Goal: Find specific page/section

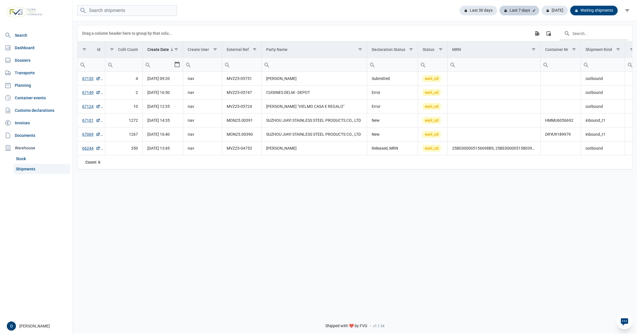
click at [526, 9] on div "Last 7 days" at bounding box center [519, 11] width 40 height 10
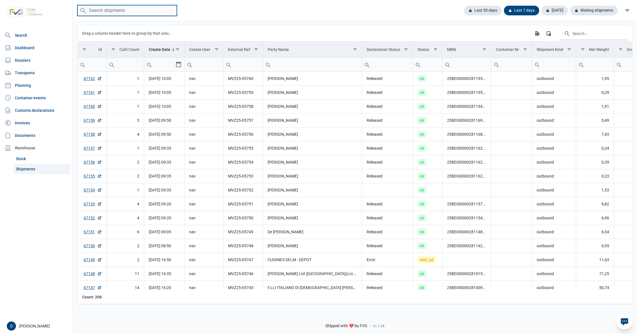
click at [115, 7] on input "search" at bounding box center [126, 10] width 99 height 11
paste input "mvz25-05730"
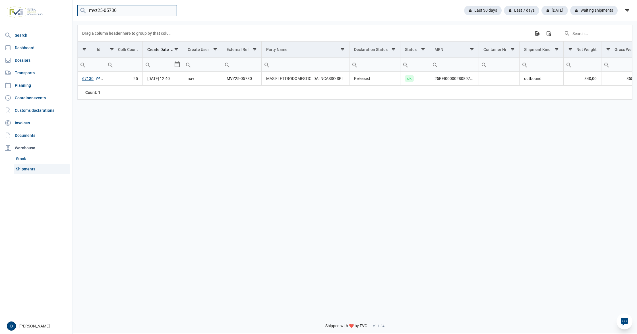
drag, startPoint x: 122, startPoint y: 7, endPoint x: 56, endPoint y: 11, distance: 65.7
click at [56, 11] on div "Search Dashboard Dossiers Transports Planning Container events Customs declarat…" at bounding box center [318, 166] width 637 height 334
paste input "4"
type input "mvz25-05734"
drag, startPoint x: 121, startPoint y: 10, endPoint x: 76, endPoint y: 12, distance: 44.4
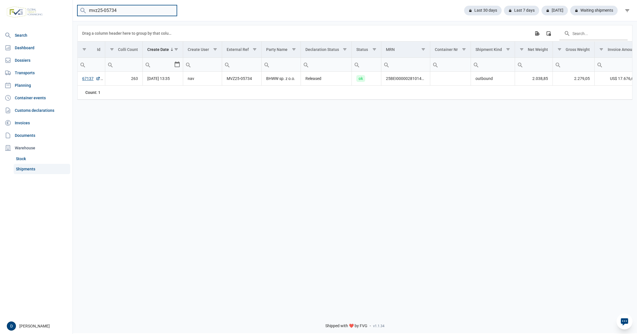
click at [76, 12] on div "mvz25-05734 Last 30 days Last 7 days Today Waiting shipments" at bounding box center [355, 10] width 564 height 11
paste input "MVZ25-05702"
type input "MVZ25-05702"
click at [20, 60] on link "Dossiers" at bounding box center [36, 60] width 68 height 11
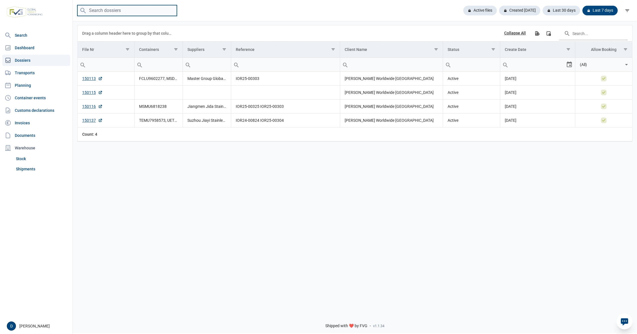
click at [125, 9] on input "search" at bounding box center [126, 10] width 99 height 11
paste input "149896"
type input "149896"
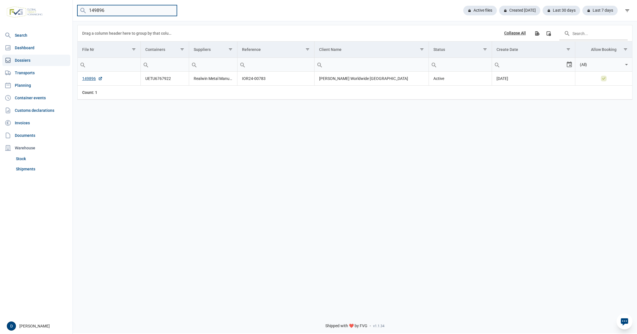
drag, startPoint x: 119, startPoint y: 10, endPoint x: 63, endPoint y: 11, distance: 56.9
click at [63, 11] on div "Search Dashboard Dossiers Transports Planning Container events Customs declarat…" at bounding box center [318, 166] width 637 height 334
paste input "FFAU5547246"
type input "FFAU5547246"
click at [91, 79] on link "149907" at bounding box center [92, 79] width 20 height 6
